Goal: Navigation & Orientation: Find specific page/section

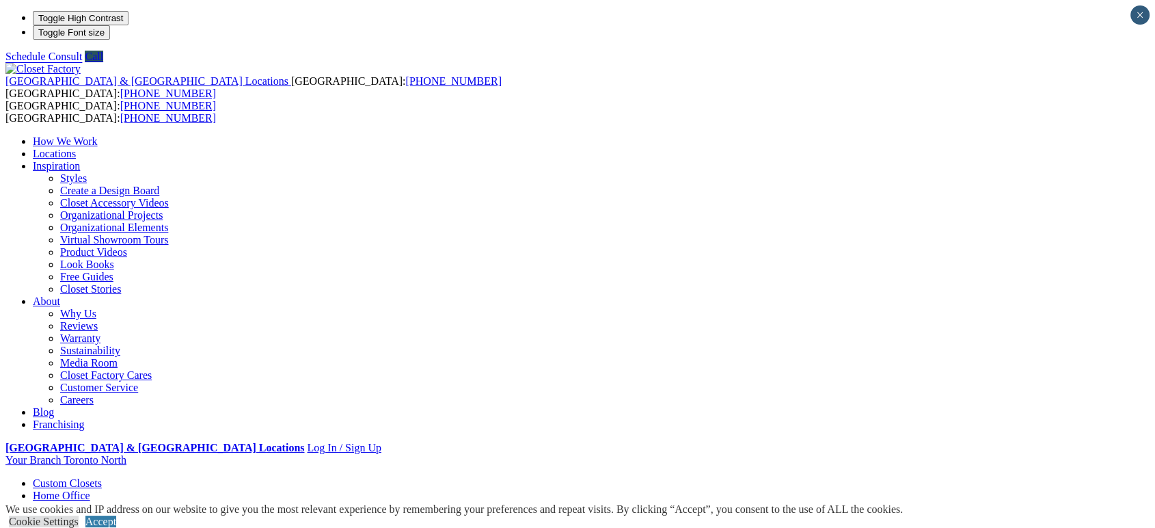
click at [90, 489] on link "Home Office" at bounding box center [61, 495] width 57 height 12
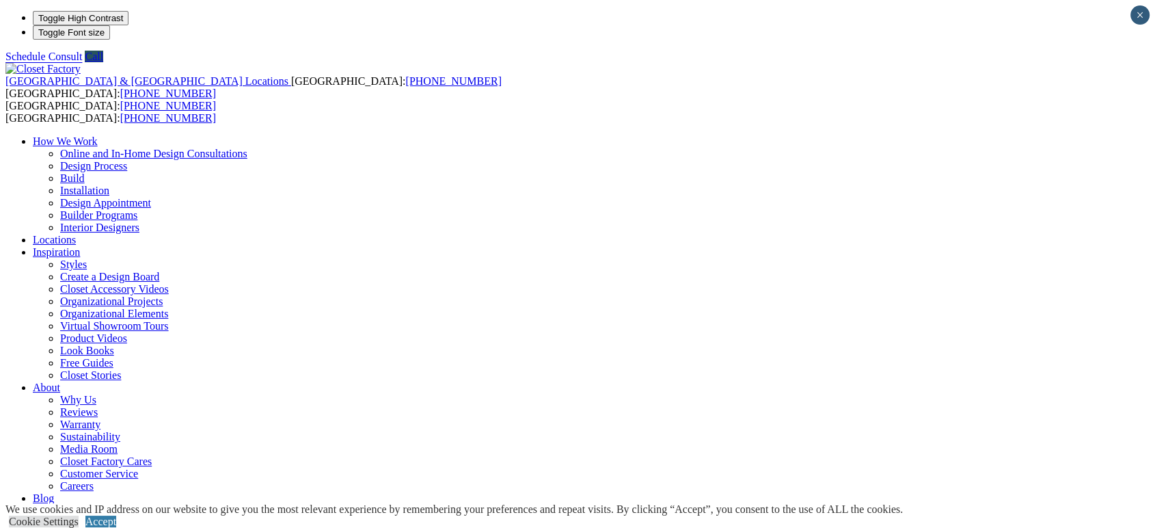
select select "**"
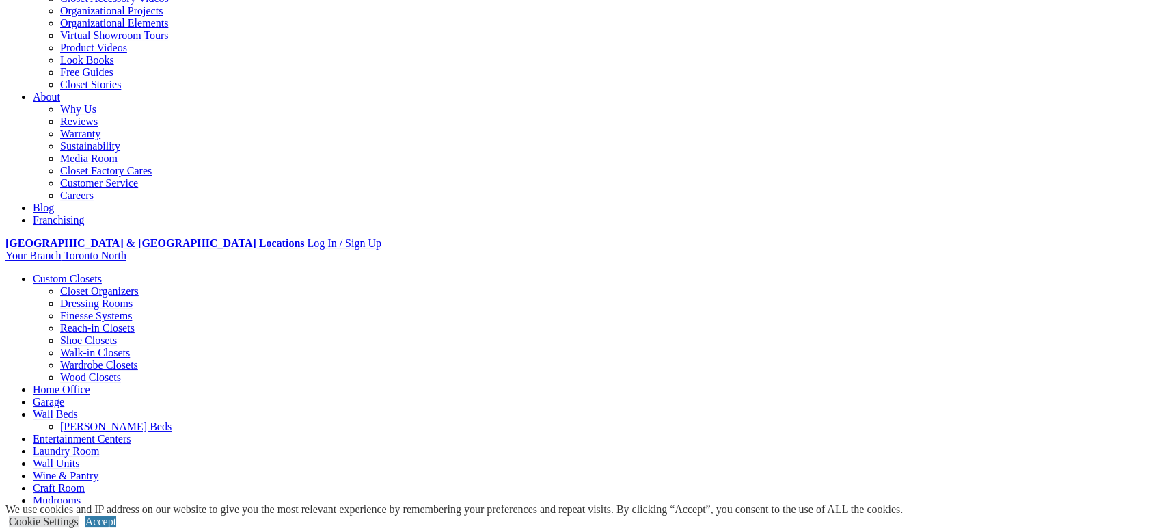
scroll to position [437, 0]
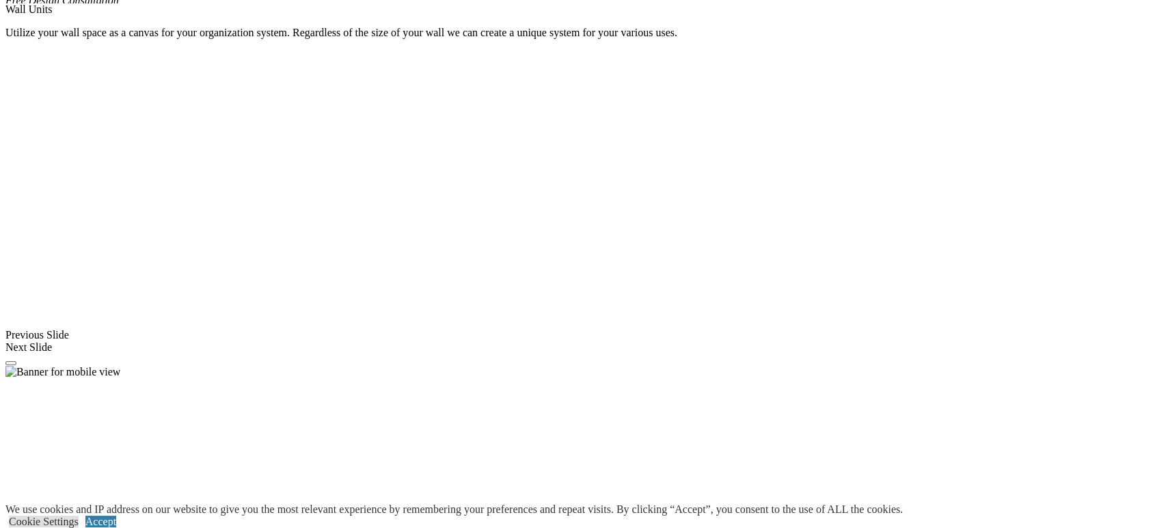
select select "**"
